Goal: Check status

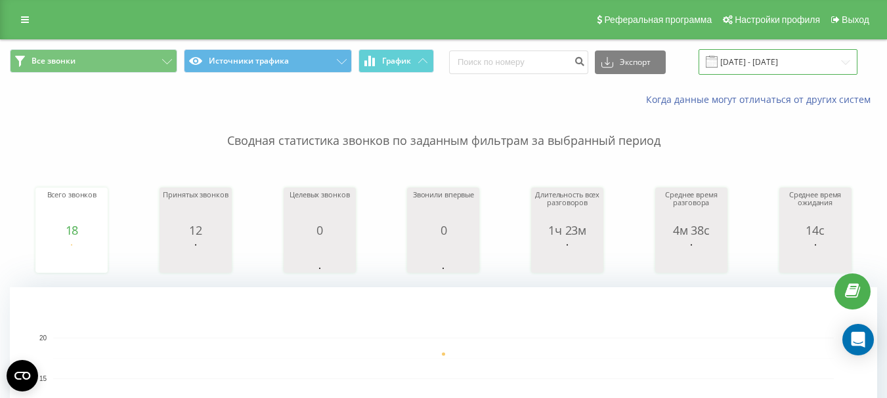
click at [772, 59] on input "18.09.2025 - 18.09.2025" at bounding box center [777, 62] width 159 height 26
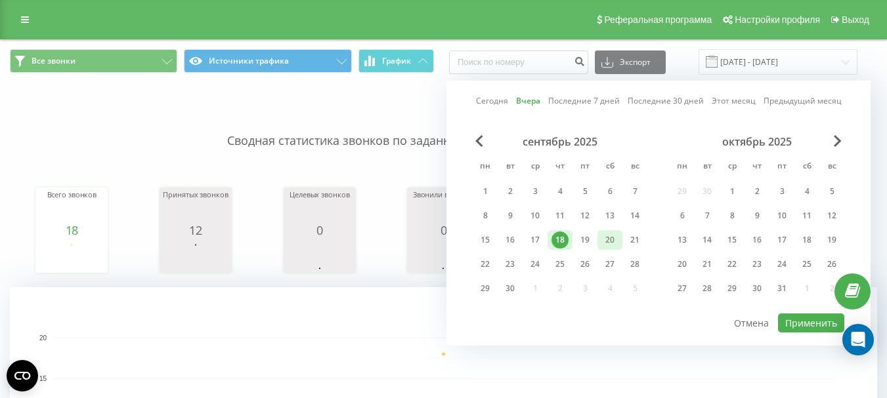
click at [584, 241] on div "19" at bounding box center [584, 240] width 17 height 17
click at [805, 322] on button "Применить" at bounding box center [811, 323] width 66 height 19
type input "[DATE] - [DATE]"
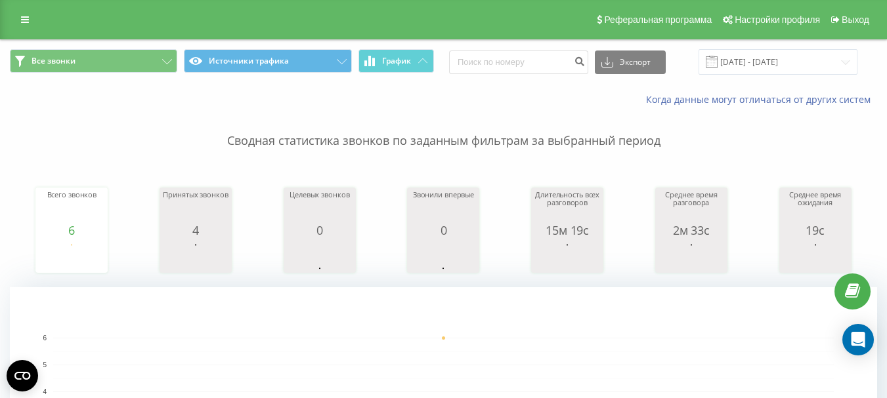
click at [779, 152] on div "Сводная статистика звонков по заданным фильтрам за выбранный период Всего звонк…" at bounding box center [443, 328] width 867 height 444
